Goal: Information Seeking & Learning: Find specific fact

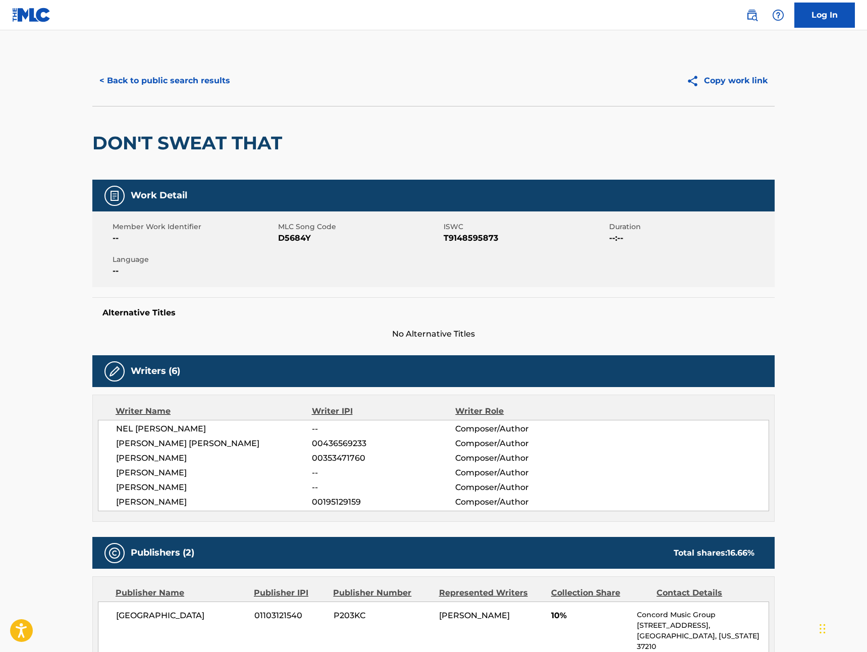
click at [133, 84] on button "< Back to public search results" at bounding box center [164, 80] width 145 height 25
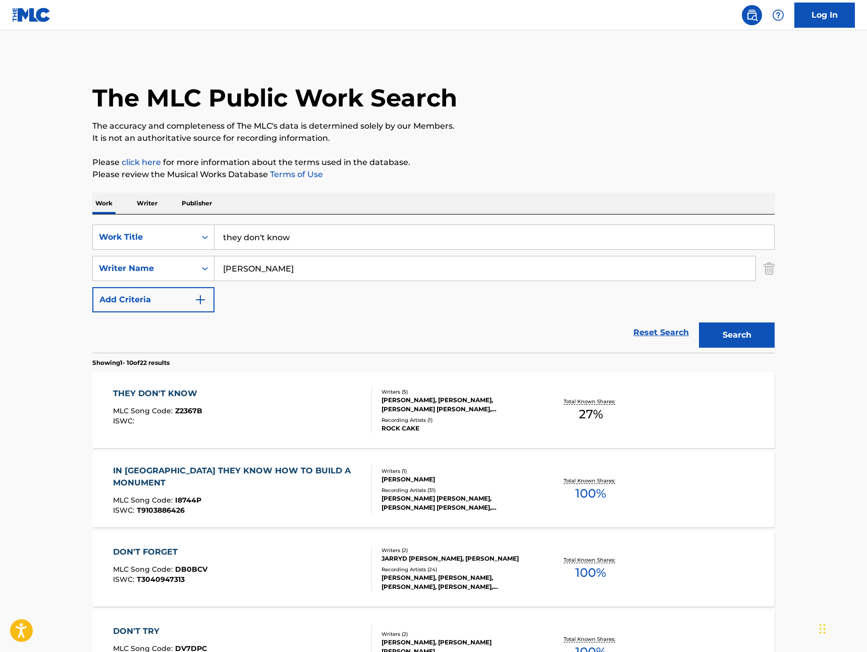
click at [285, 241] on input "they don't know" at bounding box center [493, 237] width 559 height 24
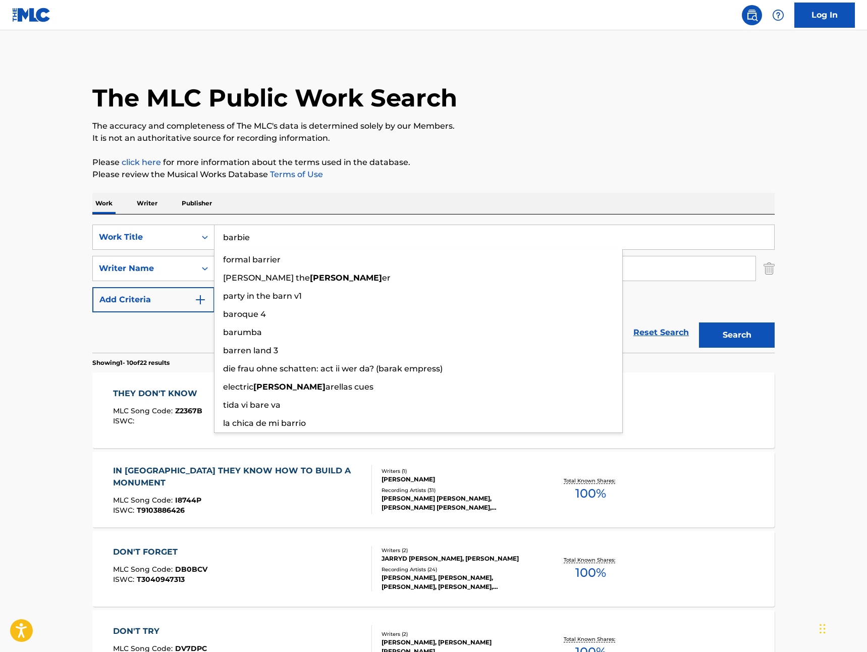
click at [699, 322] on button "Search" at bounding box center [737, 334] width 76 height 25
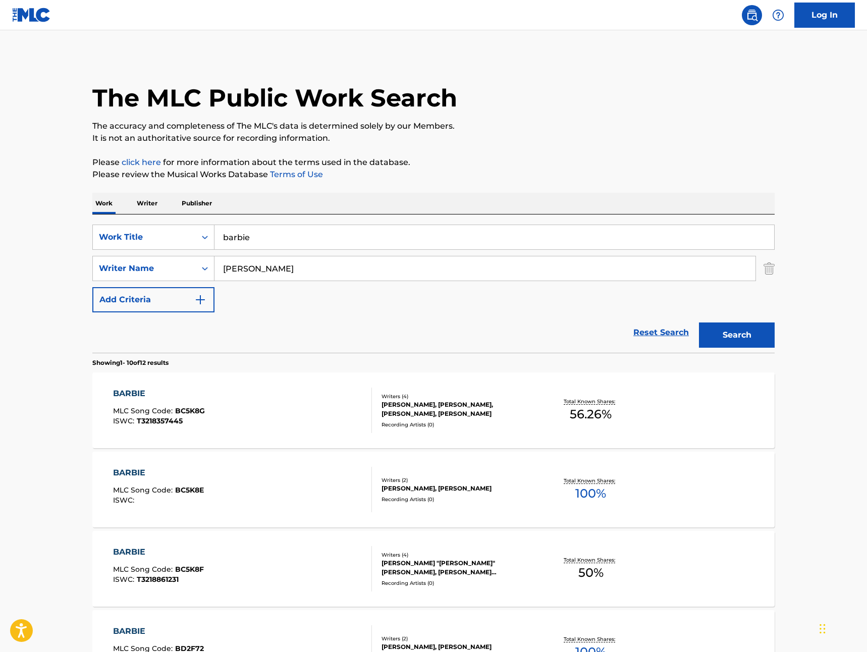
click at [487, 156] on p "Please click here for more information about the terms used in the database." at bounding box center [433, 162] width 682 height 12
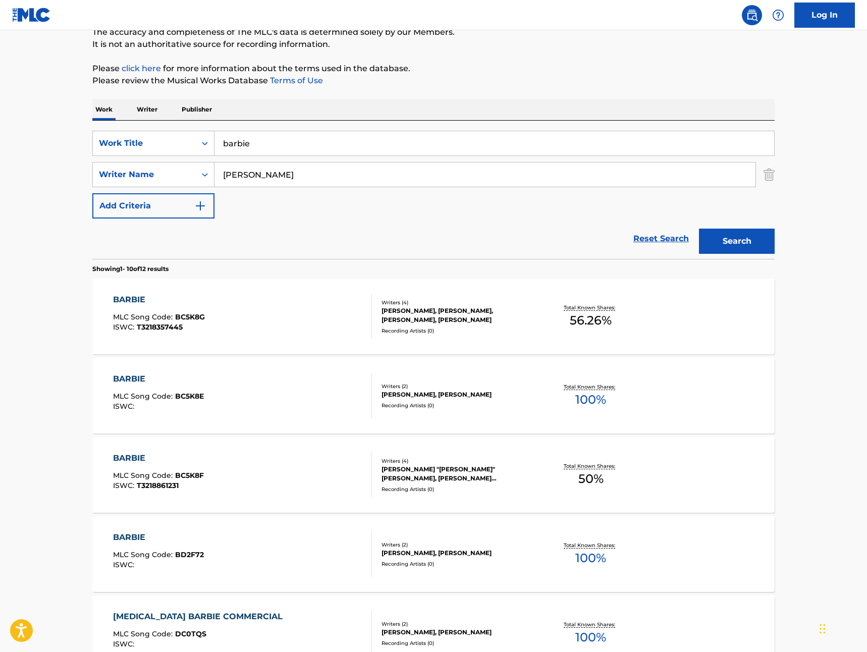
scroll to position [87, 0]
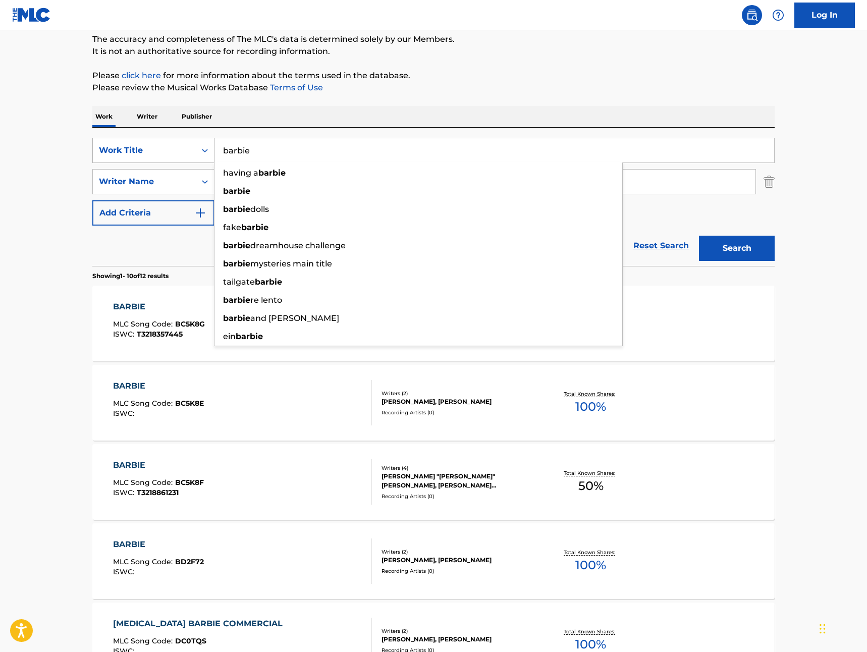
drag, startPoint x: 270, startPoint y: 149, endPoint x: 203, endPoint y: 151, distance: 66.6
click at [203, 151] on div "SearchWithCriteriae2130a89-2aab-4287-832f-3f13b89e8258 Work Title barbie having…" at bounding box center [433, 150] width 682 height 25
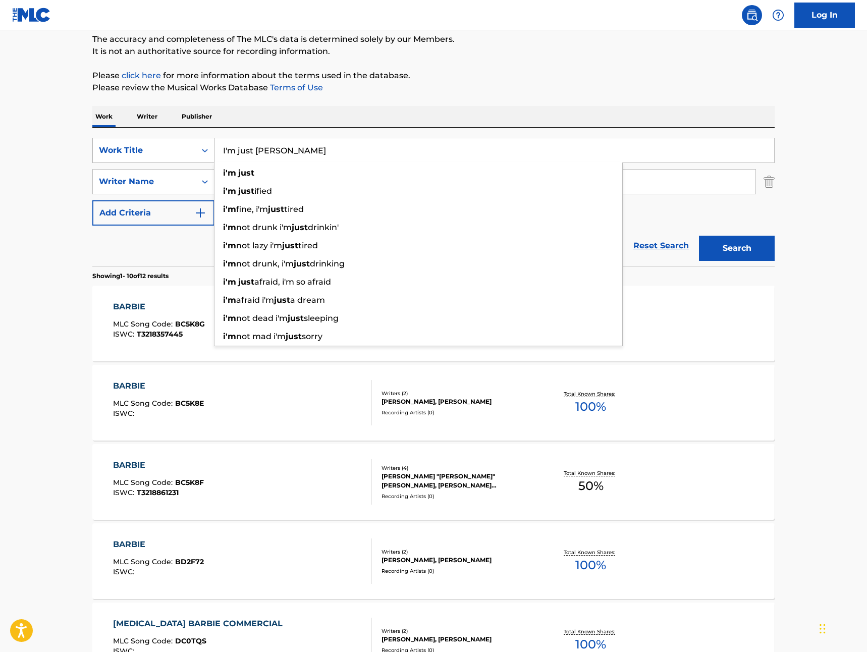
type input "I'm just [PERSON_NAME]"
click at [699, 236] on button "Search" at bounding box center [737, 248] width 76 height 25
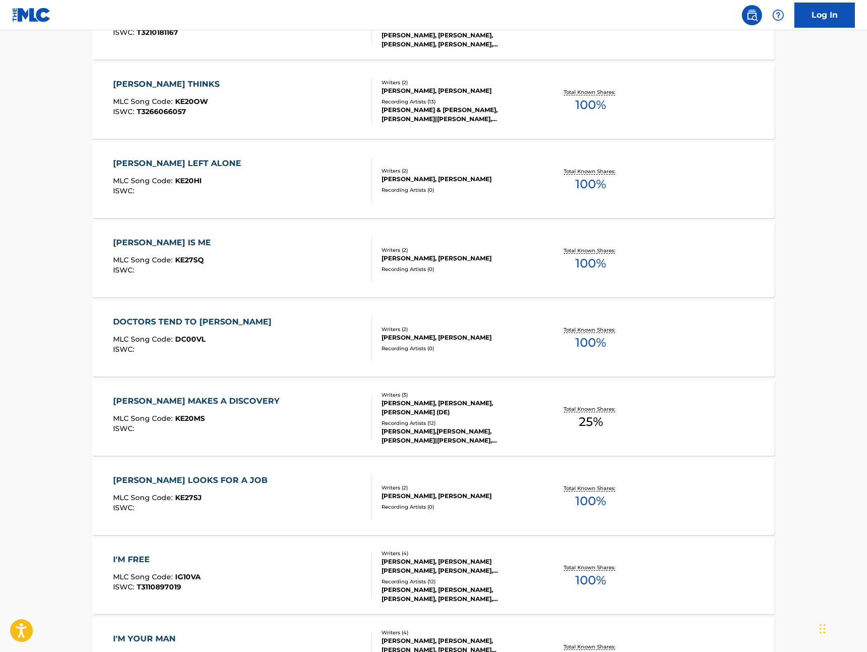
scroll to position [0, 0]
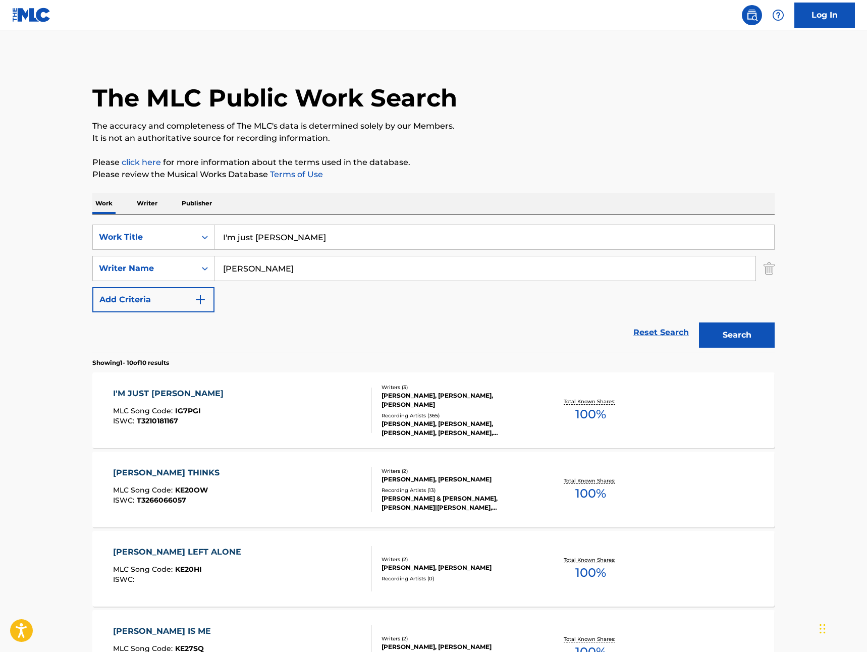
click at [159, 416] on span "T3210181167" at bounding box center [157, 420] width 41 height 9
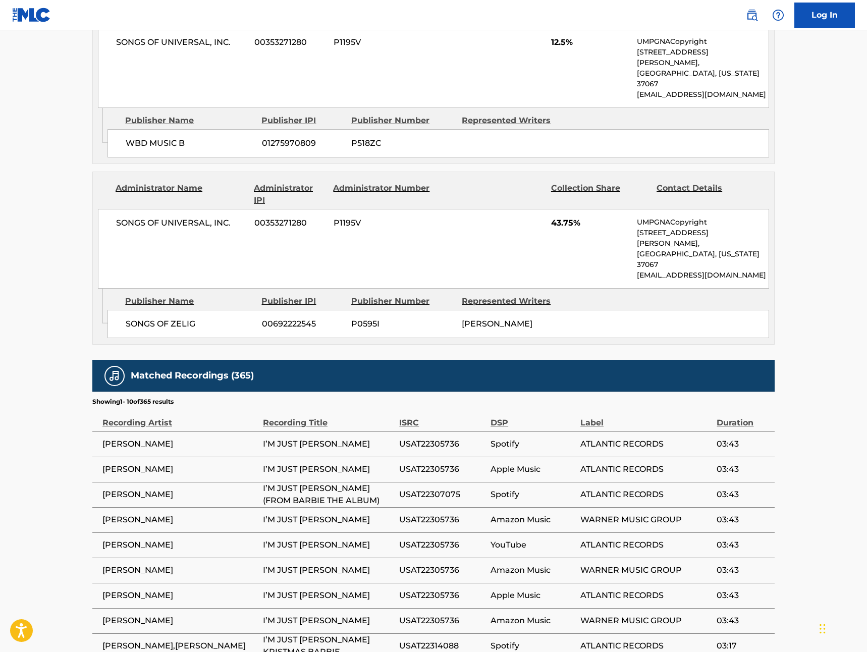
scroll to position [927, 0]
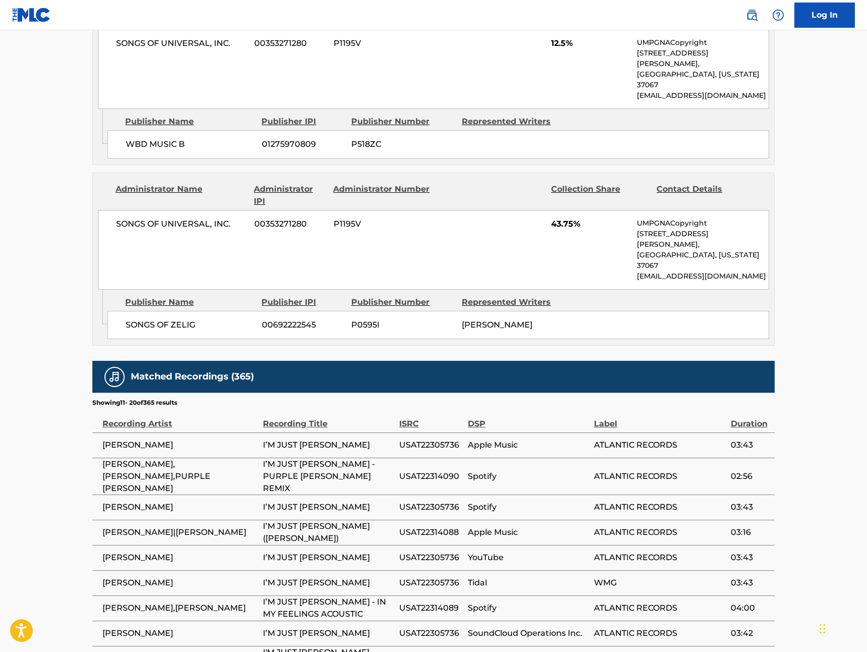
scroll to position [936, 0]
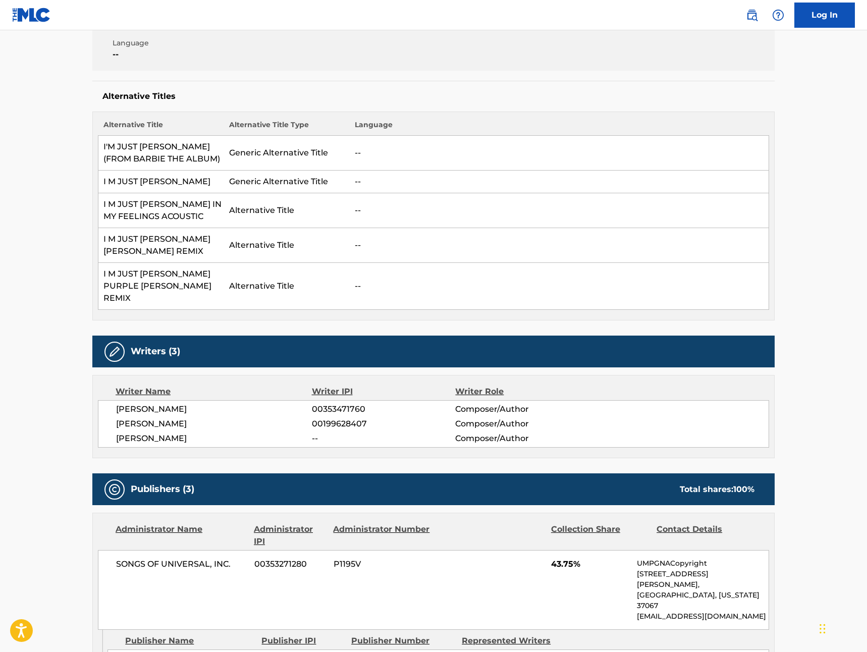
scroll to position [0, 0]
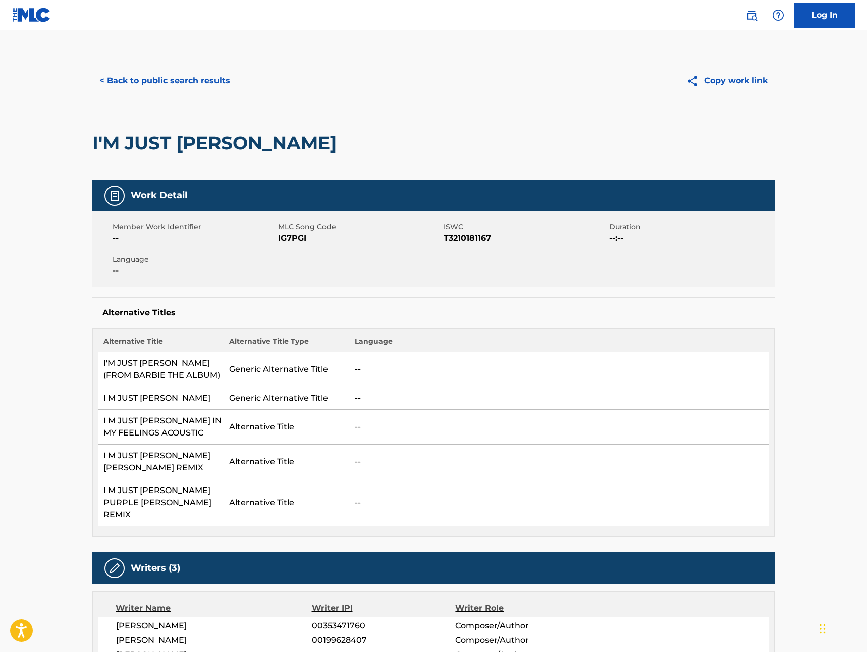
click at [129, 79] on button "< Back to public search results" at bounding box center [164, 80] width 145 height 25
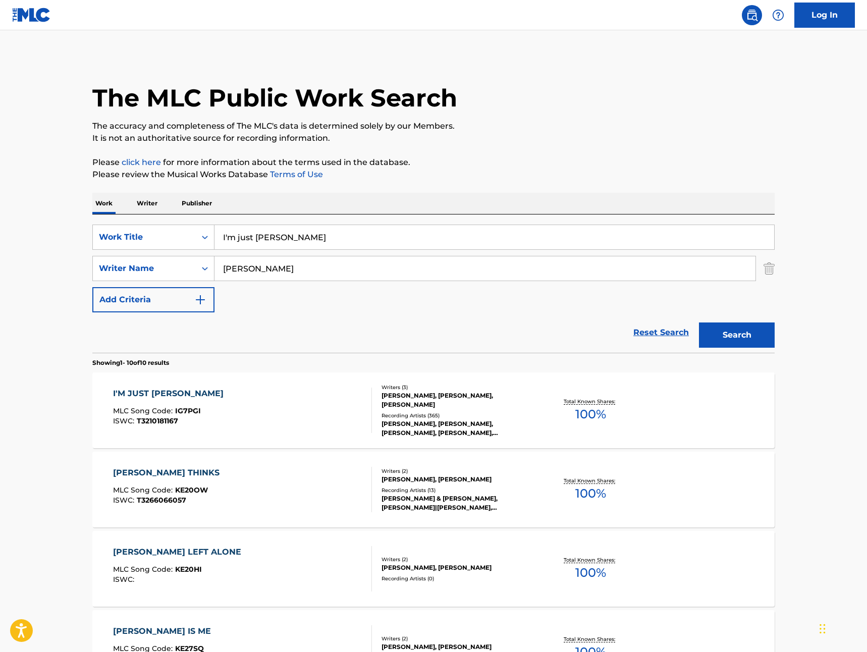
click at [136, 296] on button "Add Criteria" at bounding box center [153, 299] width 122 height 25
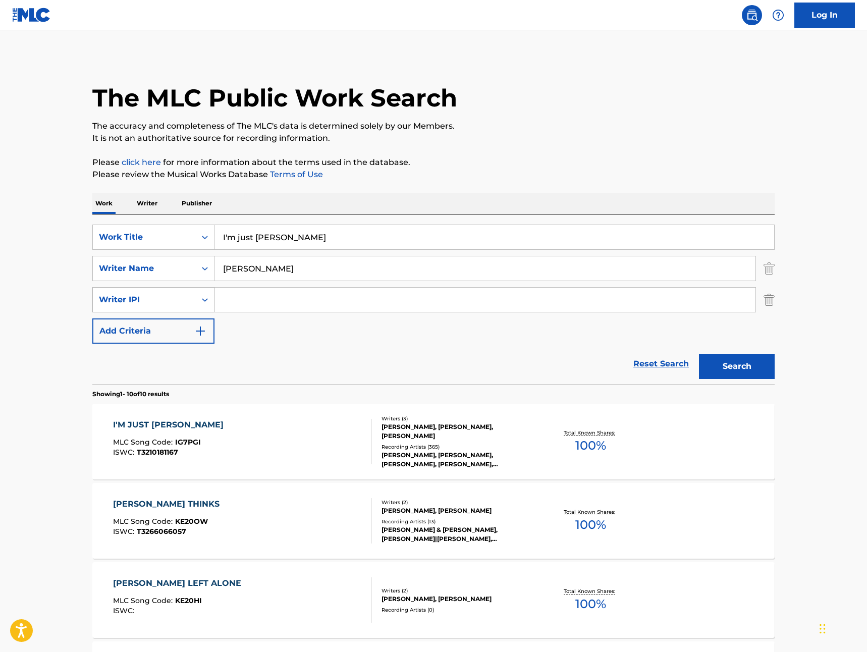
click at [187, 297] on div "Writer IPI" at bounding box center [144, 300] width 91 height 12
click at [251, 299] on input "Search Form" at bounding box center [484, 299] width 541 height 24
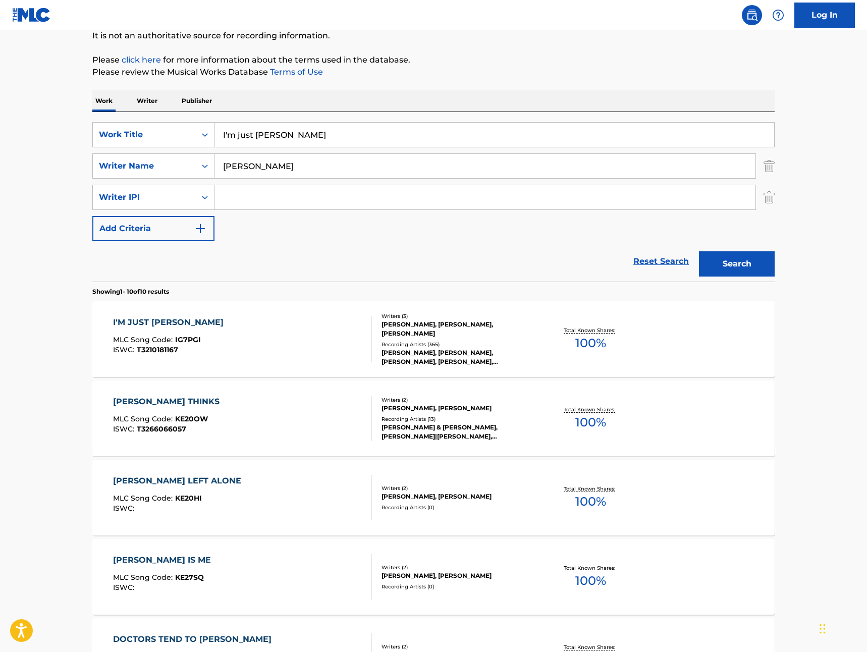
scroll to position [103, 0]
click at [298, 138] on input "I'm just [PERSON_NAME]" at bounding box center [493, 134] width 559 height 24
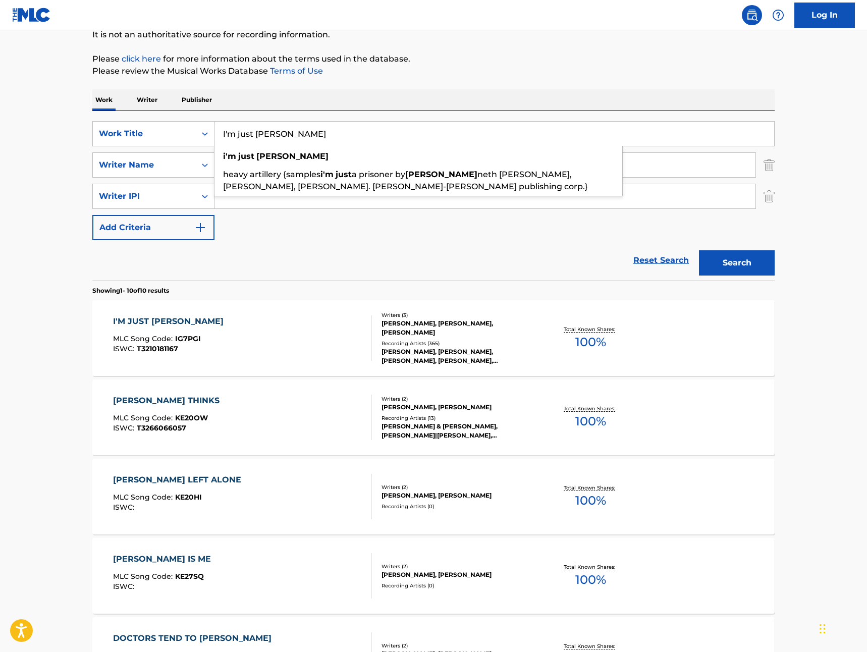
click at [220, 138] on input "I'm just [PERSON_NAME]" at bounding box center [493, 134] width 559 height 24
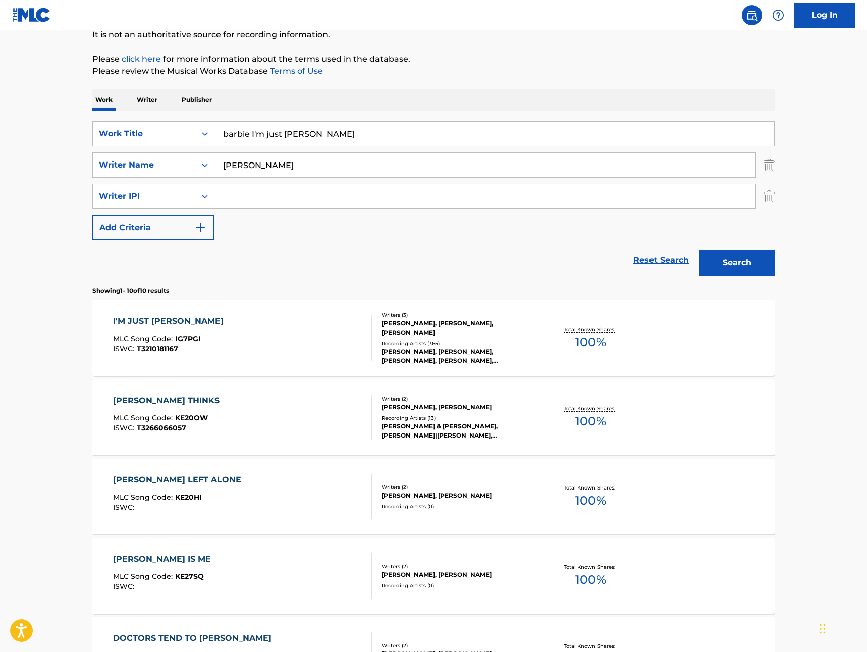
type input "barbie I'm just [PERSON_NAME]"
click at [699, 250] on button "Search" at bounding box center [737, 262] width 76 height 25
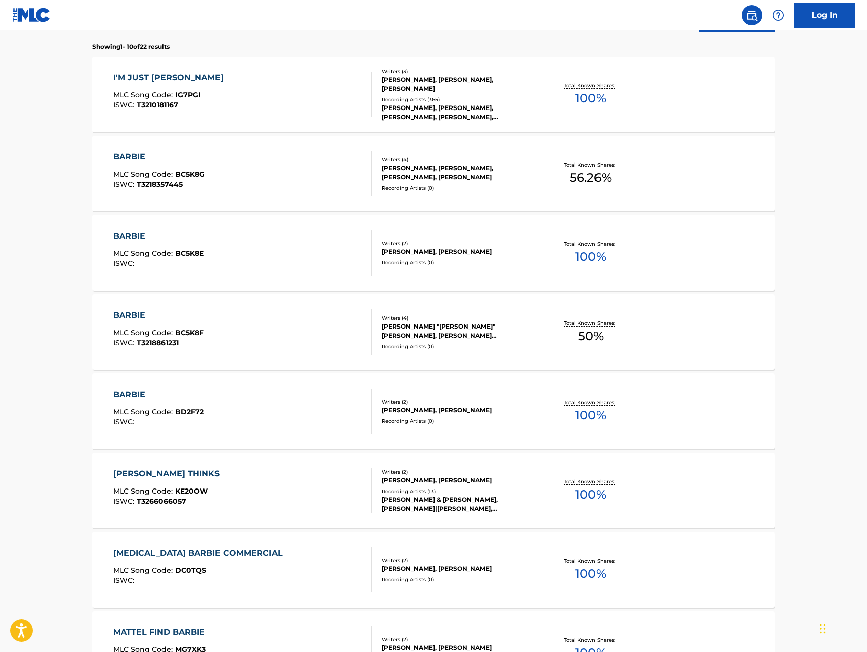
scroll to position [0, 0]
